Goal: Task Accomplishment & Management: Complete application form

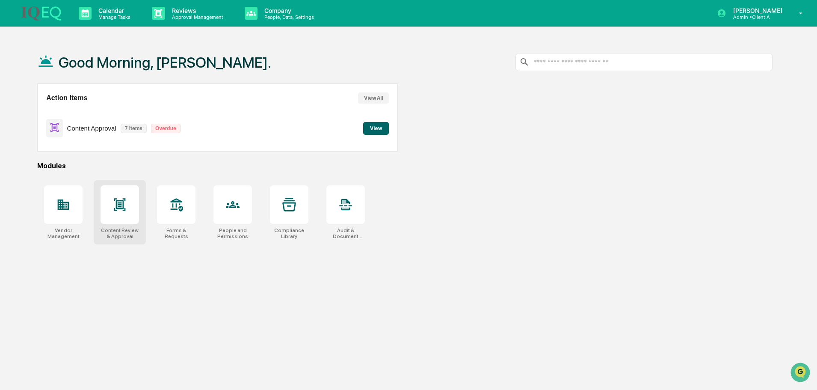
click at [112, 198] on div at bounding box center [120, 204] width 38 height 38
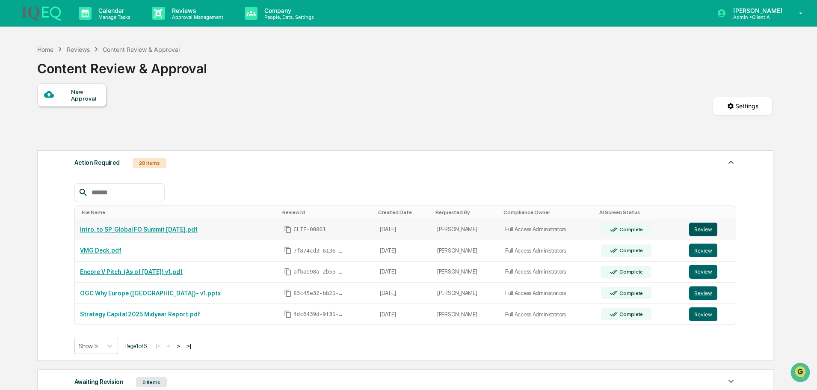
click at [692, 229] on button "Review" at bounding box center [703, 229] width 28 height 14
click at [123, 228] on link "Intro. to SP_Global FO Summit [DATE].pdf" at bounding box center [139, 229] width 118 height 7
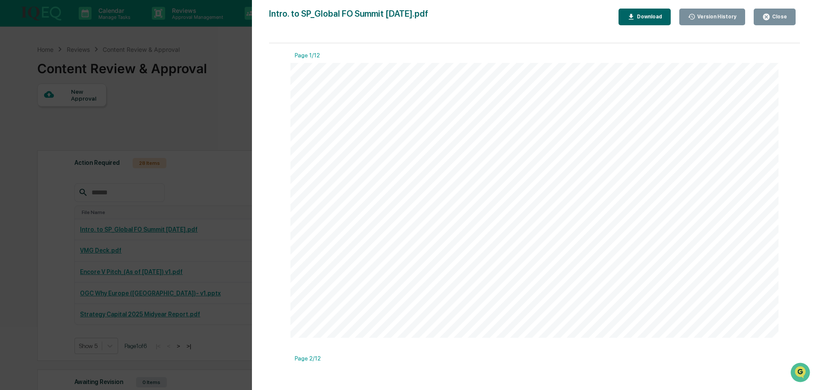
scroll to position [513, 0]
click at [154, 136] on div "Version History [DATE] 07:13 PM [PERSON_NAME] Intro. to SP_Global FO Summit [DA…" at bounding box center [408, 195] width 817 height 390
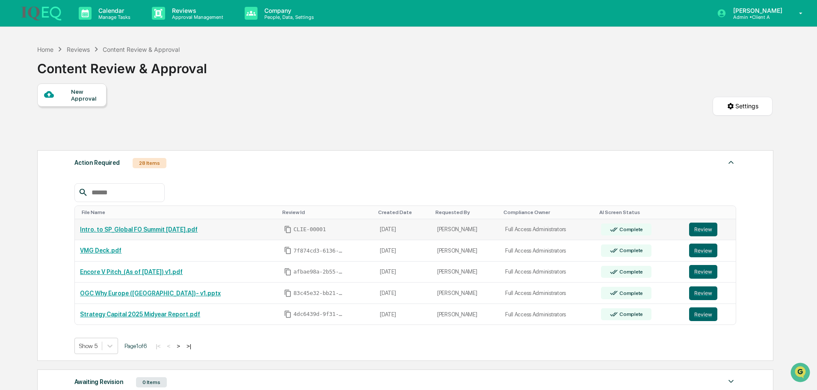
click at [432, 226] on td "[PERSON_NAME]" at bounding box center [466, 229] width 68 height 21
click at [621, 231] on div "Complete" at bounding box center [630, 229] width 25 height 6
drag, startPoint x: 436, startPoint y: 232, endPoint x: 394, endPoint y: 234, distance: 41.9
click at [432, 233] on td "[PERSON_NAME]" at bounding box center [466, 229] width 68 height 21
click at [296, 231] on span "CLIE-00001" at bounding box center [309, 229] width 33 height 7
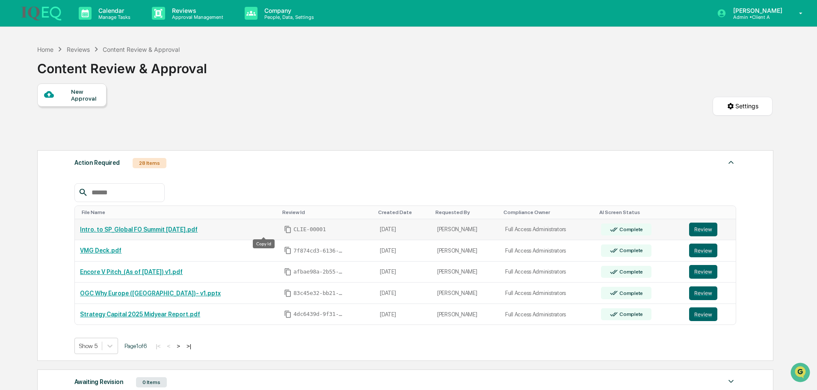
click at [284, 231] on icon "Copy Id" at bounding box center [288, 229] width 8 height 8
click at [284, 231] on icon "Copied!" at bounding box center [288, 229] width 8 height 8
click at [89, 229] on link "Intro. to SP_Global FO Summit [DATE].pdf" at bounding box center [139, 229] width 118 height 7
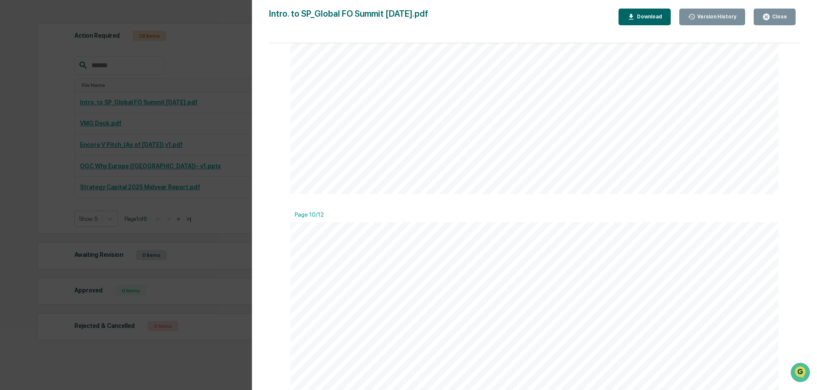
scroll to position [155, 0]
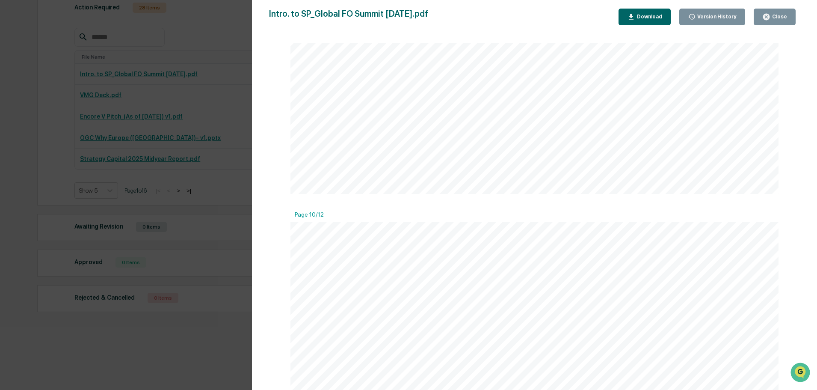
click at [207, 293] on div "Version History [DATE] 07:13 PM [PERSON_NAME] Intro. to SP_Global FO Summit [DA…" at bounding box center [408, 195] width 817 height 390
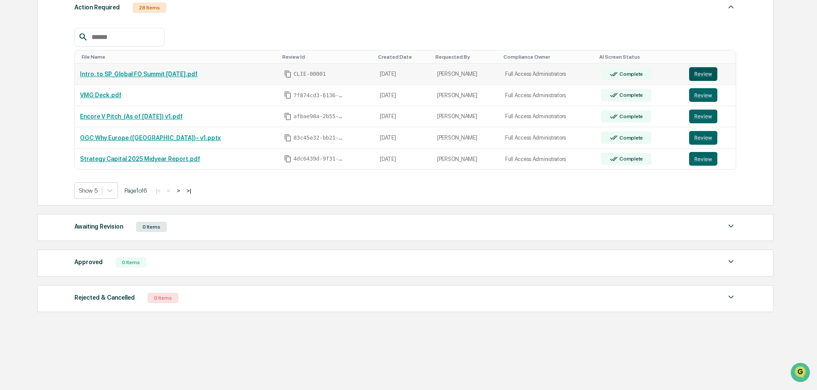
click at [700, 75] on button "Review" at bounding box center [703, 74] width 28 height 14
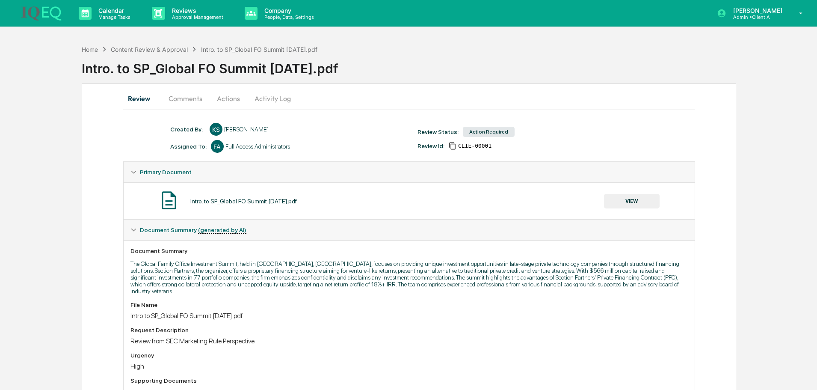
click at [219, 94] on button "Actions" at bounding box center [228, 98] width 38 height 21
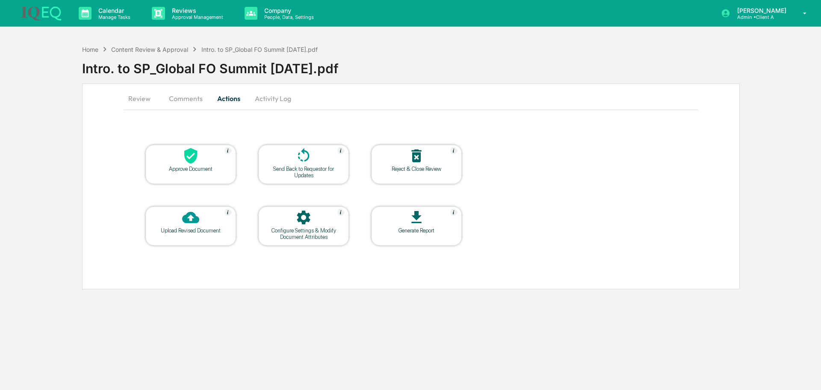
click at [267, 93] on button "Activity Log" at bounding box center [273, 98] width 50 height 21
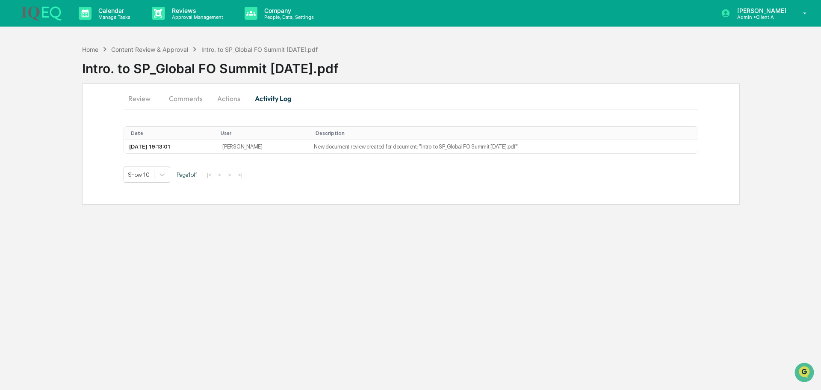
click at [178, 97] on button "Comments" at bounding box center [185, 98] width 47 height 21
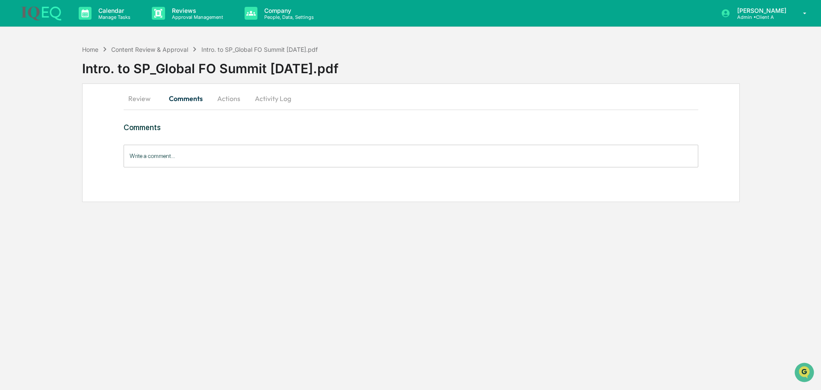
click at [236, 103] on button "Actions" at bounding box center [229, 98] width 38 height 21
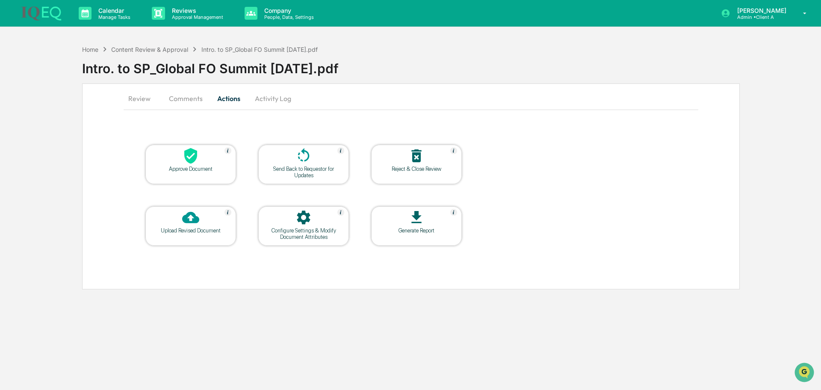
click at [130, 100] on button "Review" at bounding box center [143, 98] width 38 height 21
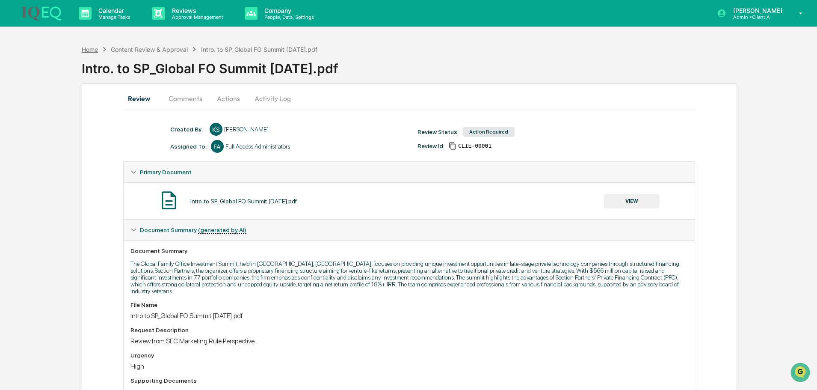
click at [89, 50] on div "Home" at bounding box center [90, 49] width 16 height 7
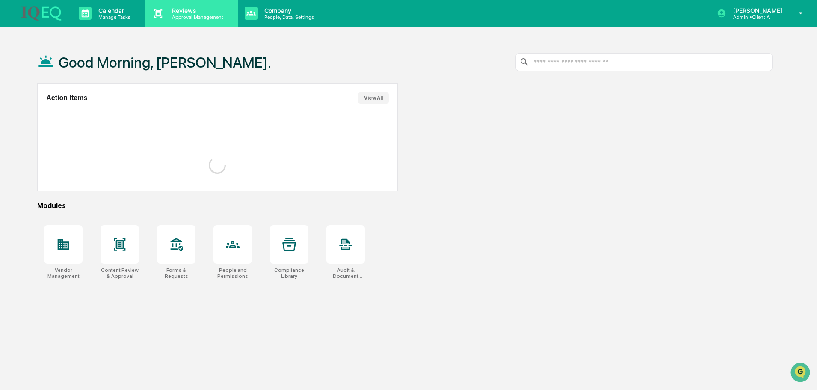
click at [200, 18] on p "Approval Management" at bounding box center [196, 17] width 62 height 6
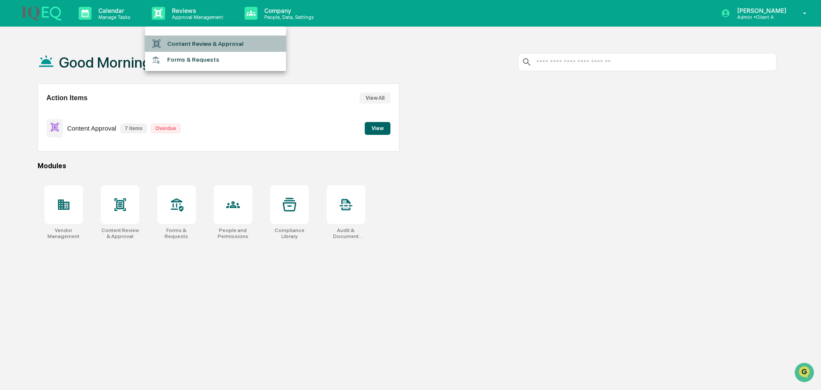
click at [182, 44] on li "Content Review & Approval" at bounding box center [215, 44] width 141 height 16
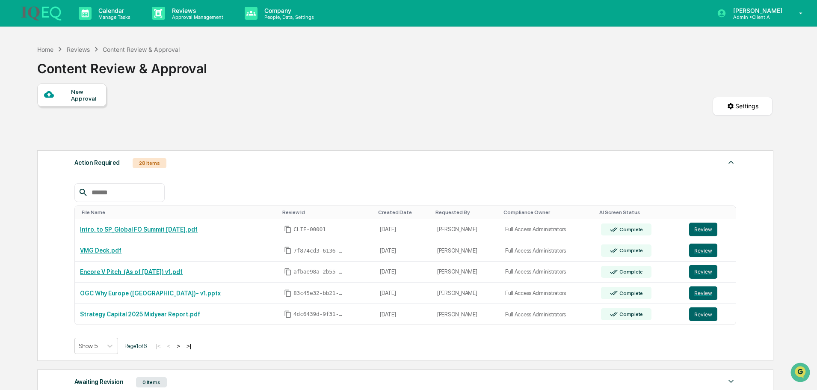
click at [98, 99] on div "New Approval" at bounding box center [85, 95] width 29 height 14
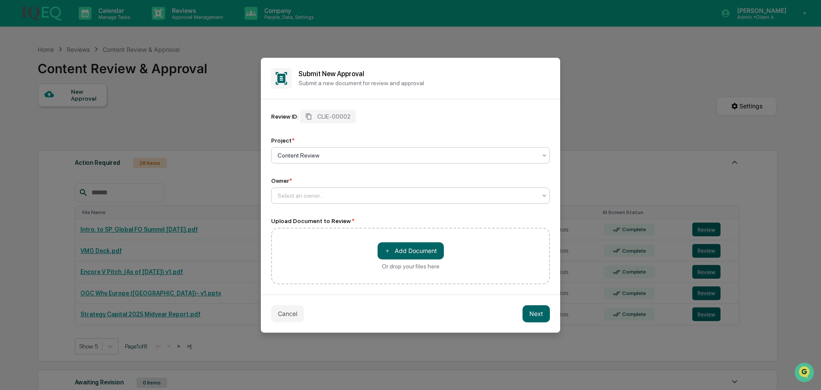
click at [305, 201] on div "Select an owner..." at bounding box center [410, 195] width 279 height 16
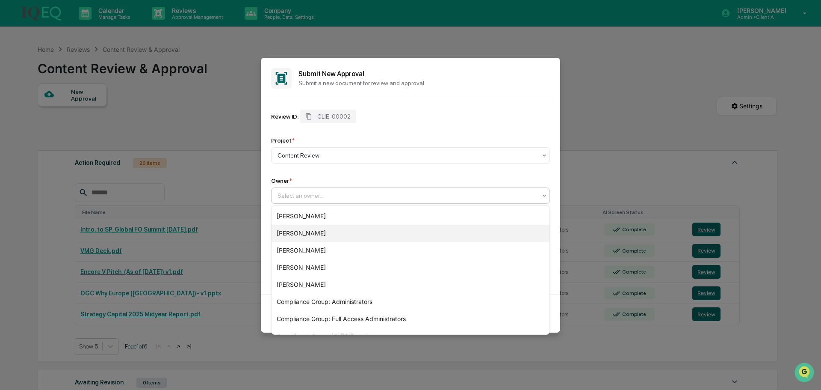
click at [310, 235] on div "[PERSON_NAME]" at bounding box center [411, 233] width 278 height 17
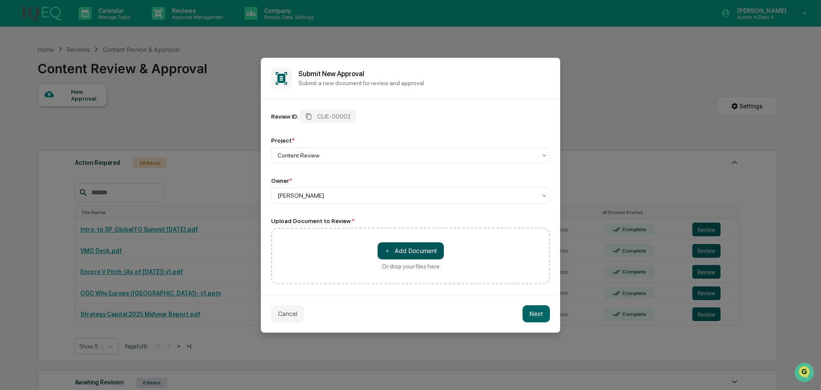
click at [392, 248] on button "＋ Add Document" at bounding box center [411, 250] width 66 height 17
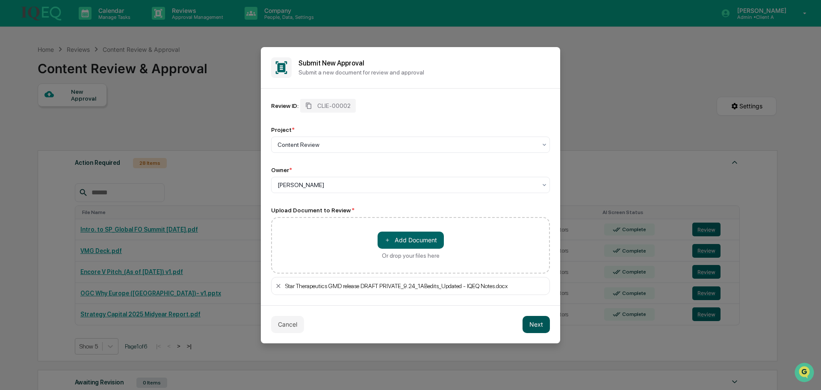
click at [532, 324] on button "Next" at bounding box center [536, 324] width 27 height 17
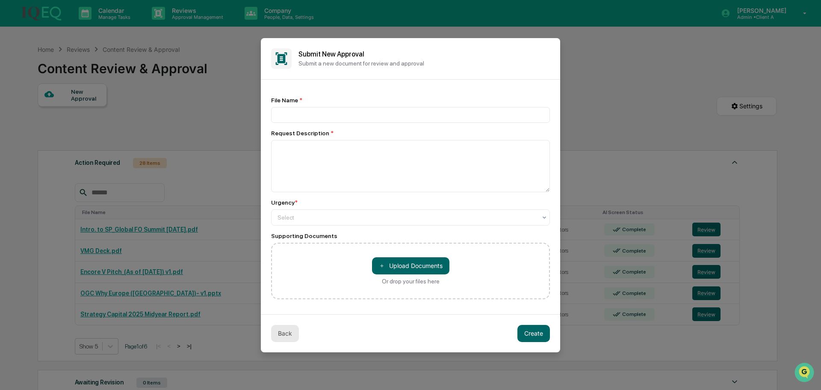
click at [287, 329] on button "Back" at bounding box center [285, 333] width 28 height 17
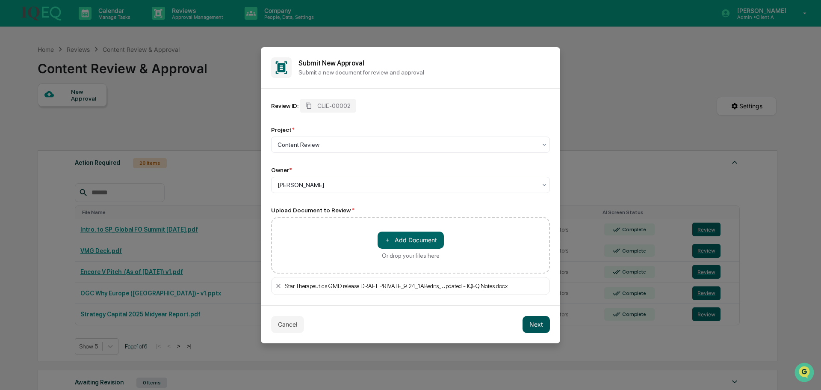
click at [536, 328] on button "Next" at bounding box center [536, 324] width 27 height 17
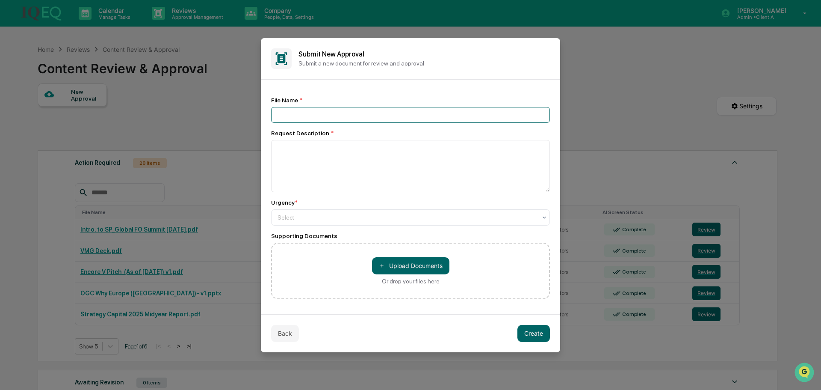
click at [335, 121] on input at bounding box center [410, 115] width 279 height 16
drag, startPoint x: 336, startPoint y: 111, endPoint x: 469, endPoint y: 116, distance: 133.1
click at [468, 116] on input "**********" at bounding box center [410, 115] width 279 height 16
type input "********"
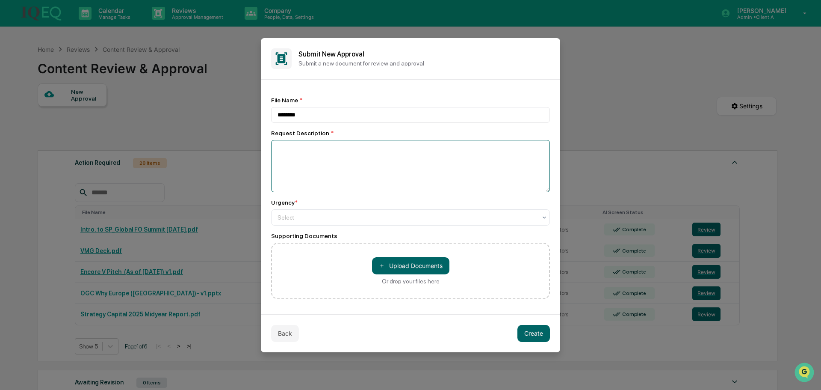
click at [328, 179] on textarea at bounding box center [410, 166] width 279 height 52
type textarea "**********"
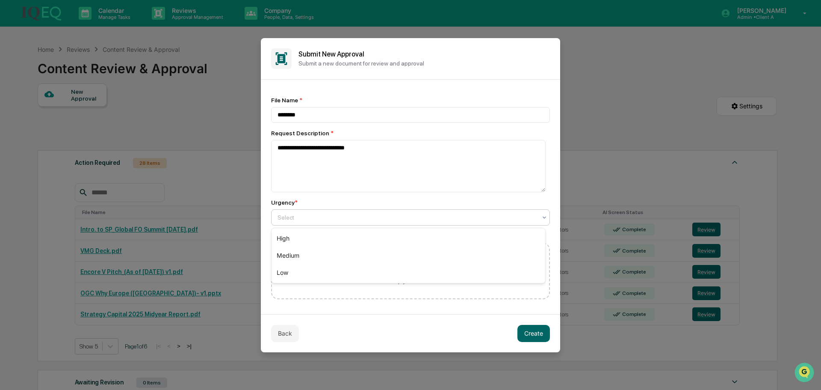
click at [322, 218] on div at bounding box center [407, 217] width 259 height 9
click at [307, 234] on div "High" at bounding box center [409, 238] width 274 height 17
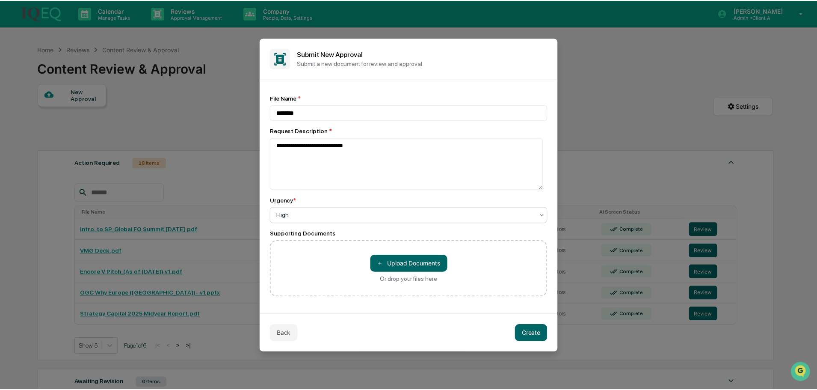
scroll to position [3, 0]
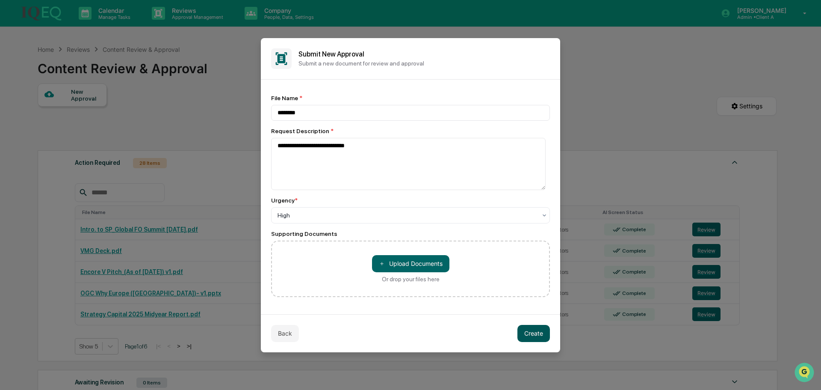
click at [536, 333] on button "Create" at bounding box center [534, 333] width 33 height 17
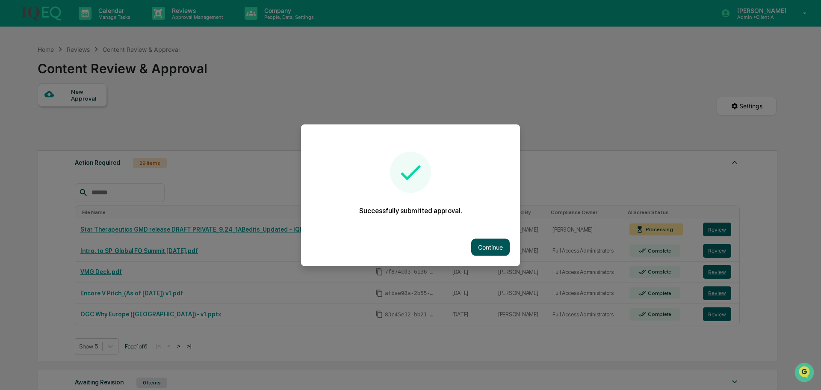
click at [499, 250] on button "Continue" at bounding box center [490, 246] width 38 height 17
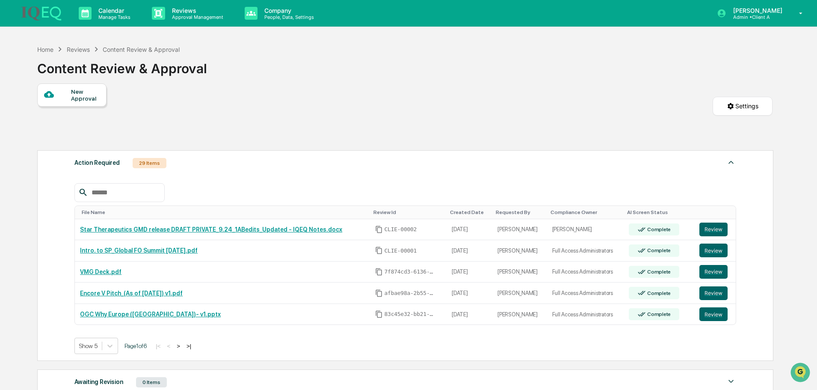
click at [322, 110] on div "New Approval Settings" at bounding box center [404, 114] width 735 height 62
click at [708, 229] on button "Review" at bounding box center [713, 229] width 28 height 14
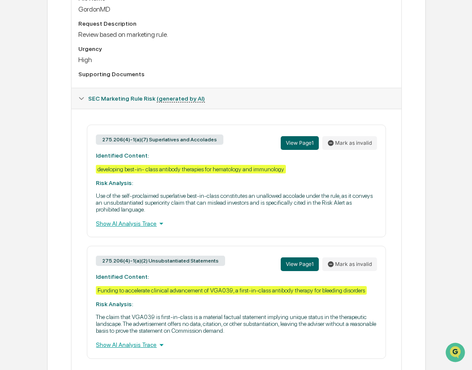
scroll to position [354, 0]
